Goal: Transaction & Acquisition: Download file/media

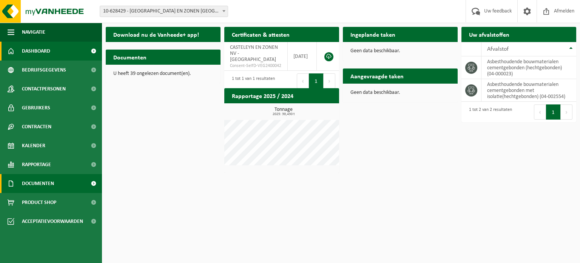
click at [41, 184] on span "Documenten" at bounding box center [38, 183] width 32 height 19
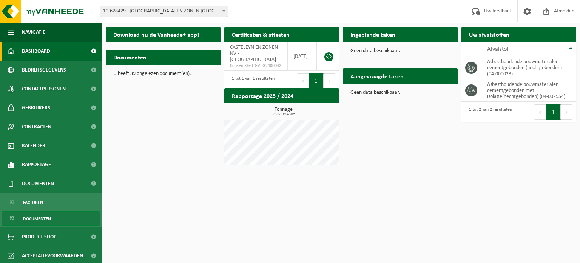
click at [26, 217] on span "Documenten" at bounding box center [37, 218] width 28 height 14
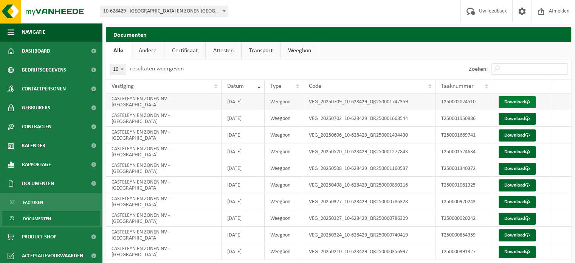
click at [512, 99] on link "Download" at bounding box center [516, 102] width 37 height 12
click at [509, 122] on link "Download" at bounding box center [516, 119] width 37 height 12
